Goal: Task Accomplishment & Management: Complete application form

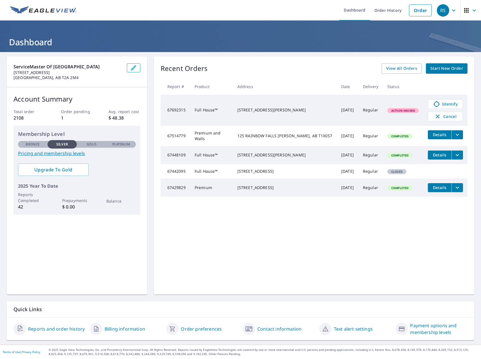
click at [437, 69] on span "Start New Order" at bounding box center [447, 68] width 33 height 7
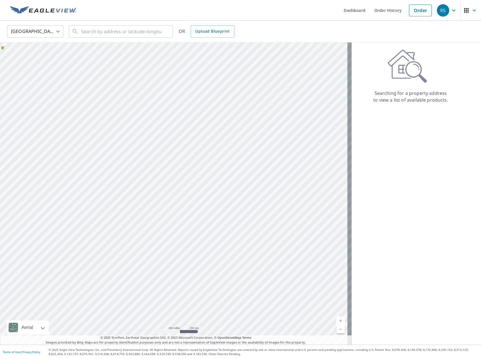
click at [57, 33] on body "RS RS Dashboard Order History Order RS United States US ​ ​ OR Upload Blueprint…" at bounding box center [240, 179] width 481 height 359
click at [29, 55] on li "[GEOGRAPHIC_DATA]" at bounding box center [35, 57] width 56 height 10
type input "CA"
click at [100, 30] on input "text" at bounding box center [121, 32] width 80 height 16
paste input "[STREET_ADDRESS]"
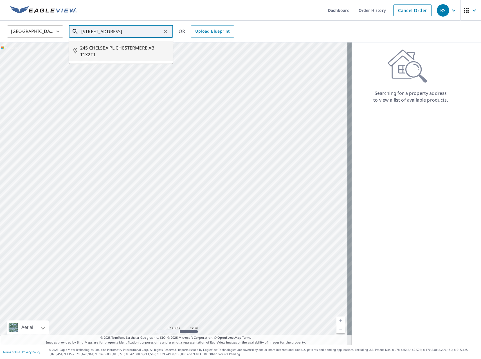
click at [102, 50] on span "245 CHELSEA PL CHESTERMERE AB T1X2T1" at bounding box center [124, 51] width 88 height 14
type input "245 CHELSEA PL CHESTERMERE AB T1X2T1"
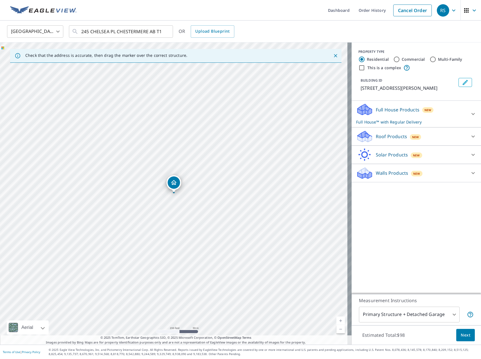
click at [472, 114] on icon at bounding box center [473, 114] width 3 height 2
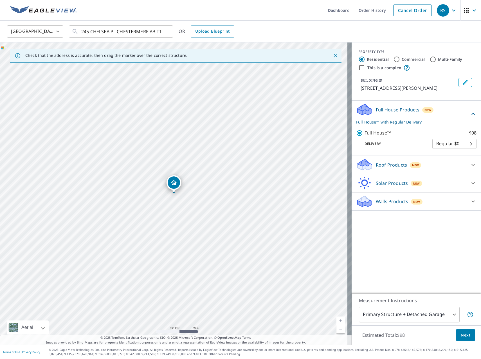
click at [461, 334] on span "Next" at bounding box center [466, 335] width 10 height 7
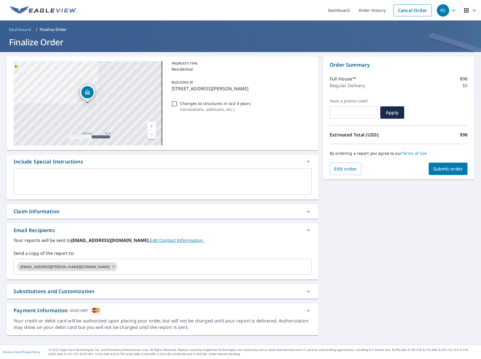
click at [307, 212] on icon at bounding box center [308, 211] width 7 height 7
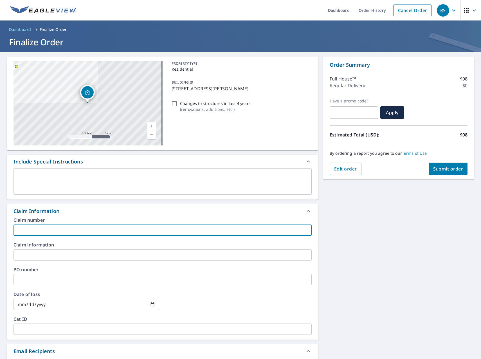
click at [58, 234] on input "text" at bounding box center [163, 230] width 298 height 11
paste input "R3764883"
type input "R3764883"
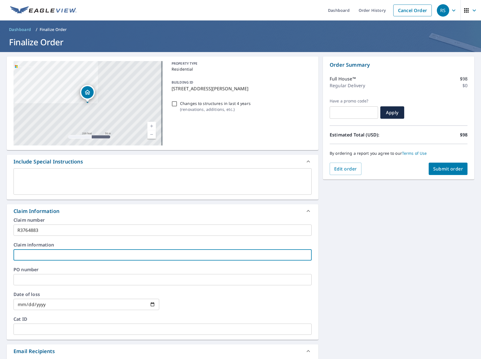
click at [37, 253] on input "text" at bounding box center [163, 254] width 298 height 11
paste input "R3764883"
type input "R3764883"
click at [35, 182] on textarea at bounding box center [162, 182] width 290 height 16
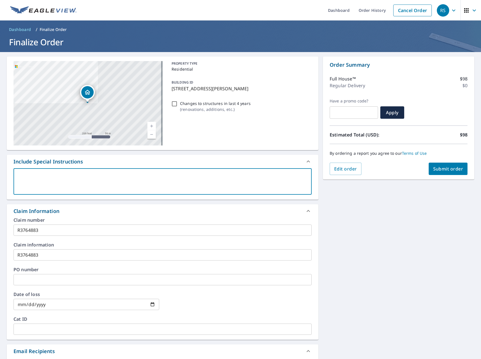
type textarea "2"
type textarea "x"
type textarea "25"
type textarea "x"
type textarea "25-"
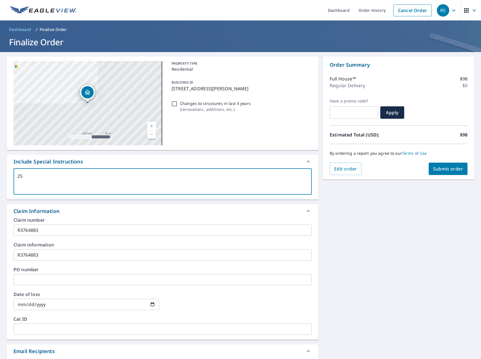
type textarea "x"
type textarea "25-1"
type textarea "x"
type textarea "25-17"
type textarea "x"
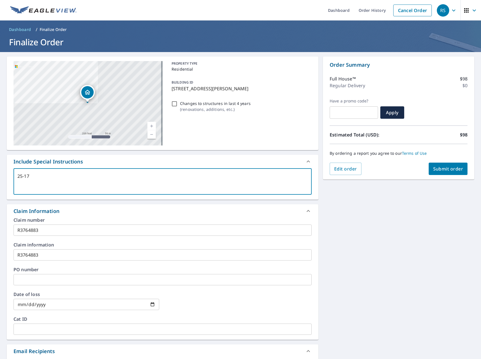
type textarea "25-178"
type textarea "x"
type textarea "25-1786"
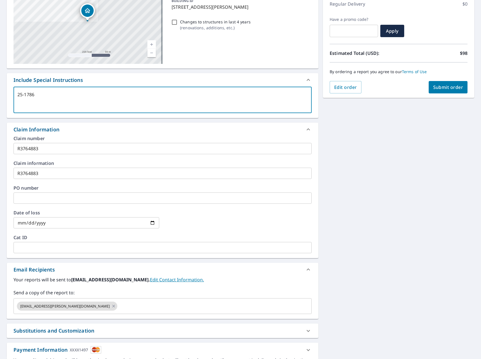
scroll to position [113, 0]
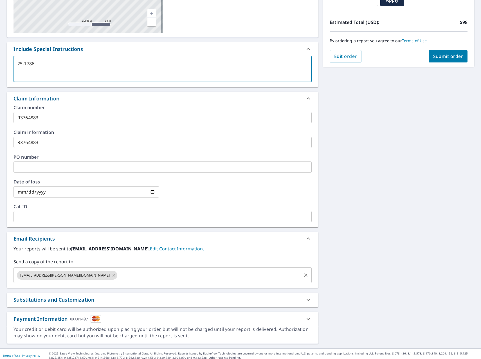
click at [111, 275] on icon at bounding box center [113, 275] width 5 height 6
type textarea "x"
type textarea "25-1786"
type textarea "x"
click at [76, 275] on input "text" at bounding box center [158, 275] width 285 height 11
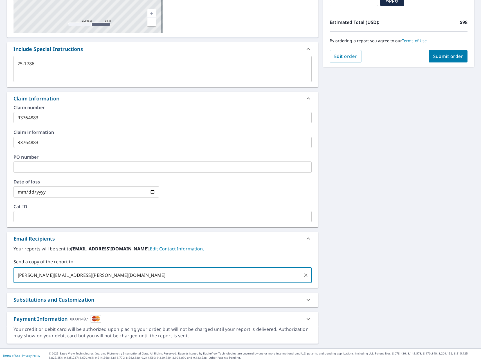
type input "[PERSON_NAME][EMAIL_ADDRESS][PERSON_NAME][DOMAIN_NAME]"
type textarea "x"
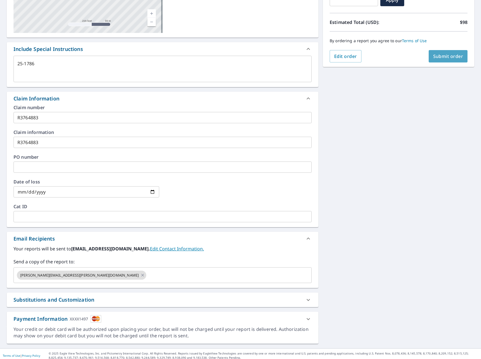
click at [447, 59] on button "Submit order" at bounding box center [448, 56] width 39 height 12
type textarea "x"
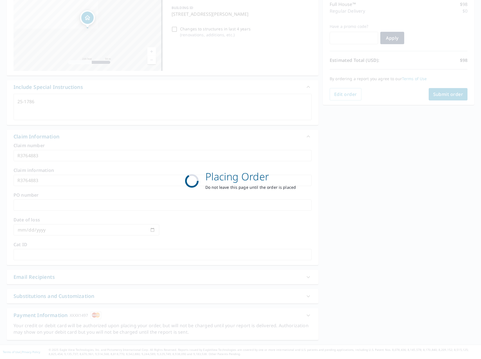
scroll to position [75, 0]
